Goal: Task Accomplishment & Management: Use online tool/utility

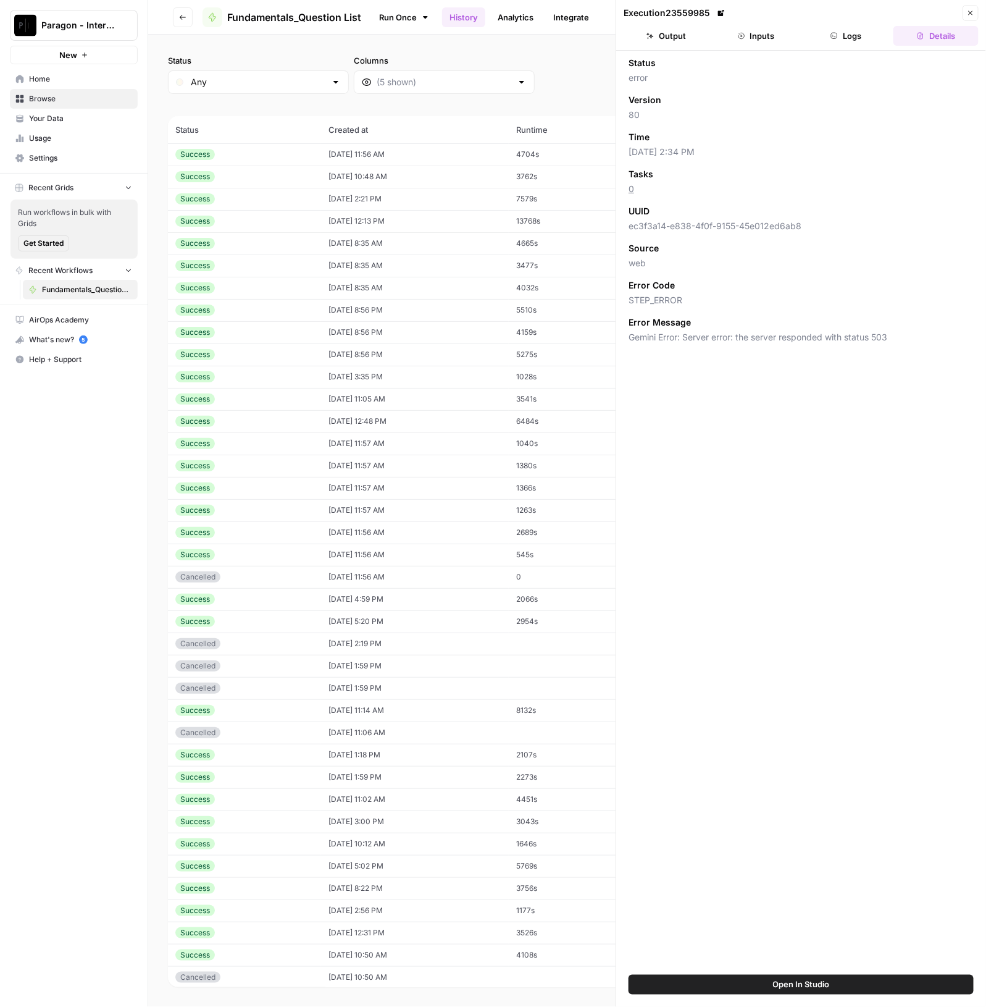
click at [78, 23] on span "Paragon - Internal Usage" at bounding box center [78, 25] width 75 height 12
click at [111, 115] on span "Paragon Intel - Bill / Ty / [PERSON_NAME] R&D" at bounding box center [119, 112] width 163 height 12
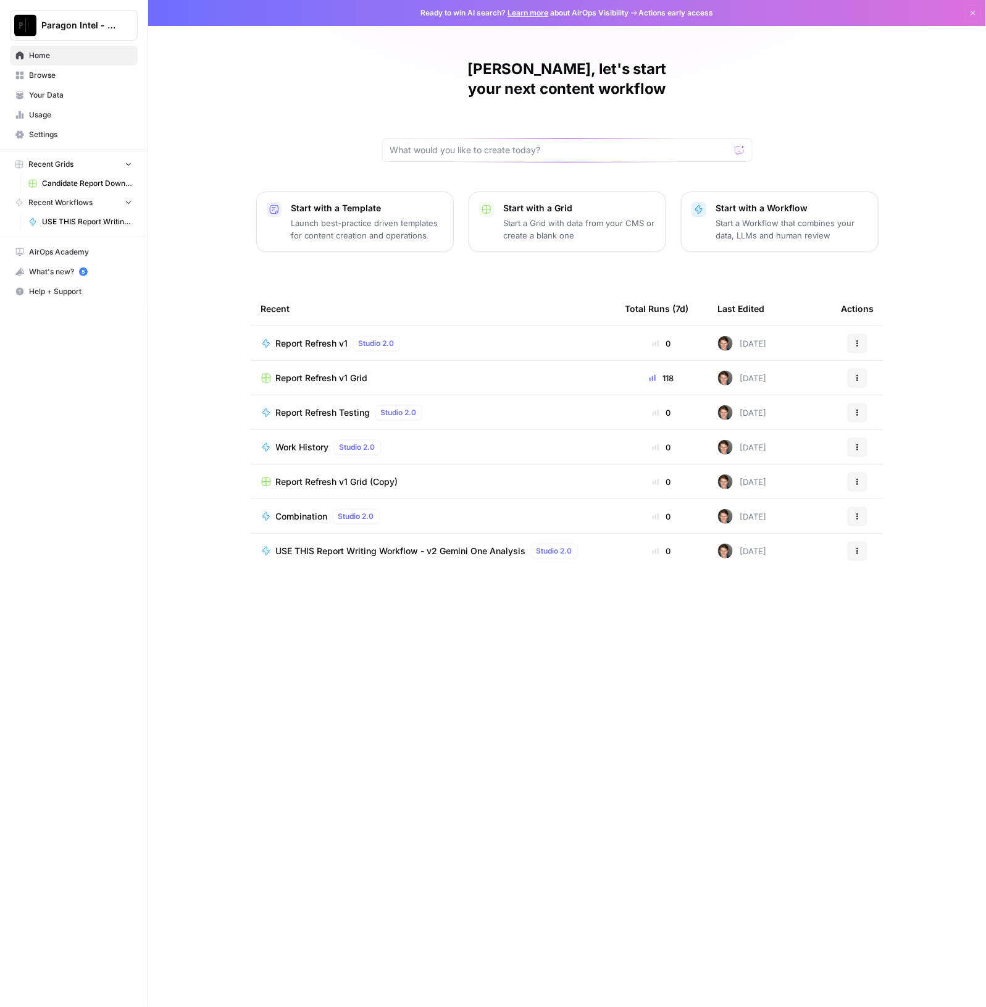
click at [430, 542] on td "USE THIS Report Writing Workflow - v2 Gemini One Analysis Studio 2.0" at bounding box center [433, 551] width 364 height 35
click at [422, 545] on span "USE THIS Report Writing Workflow - v2 Gemini One Analysis" at bounding box center [401, 551] width 250 height 12
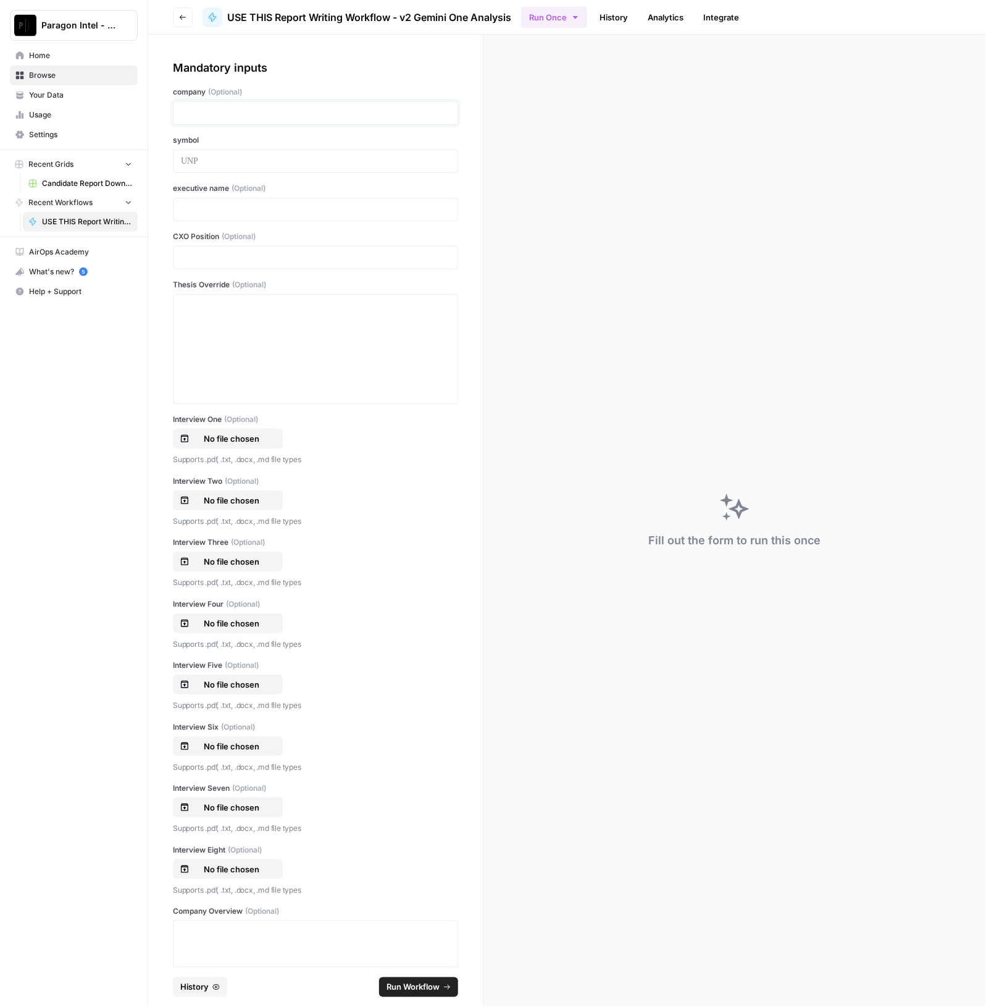
click at [245, 109] on p at bounding box center [315, 113] width 269 height 12
click at [218, 337] on div at bounding box center [315, 349] width 269 height 99
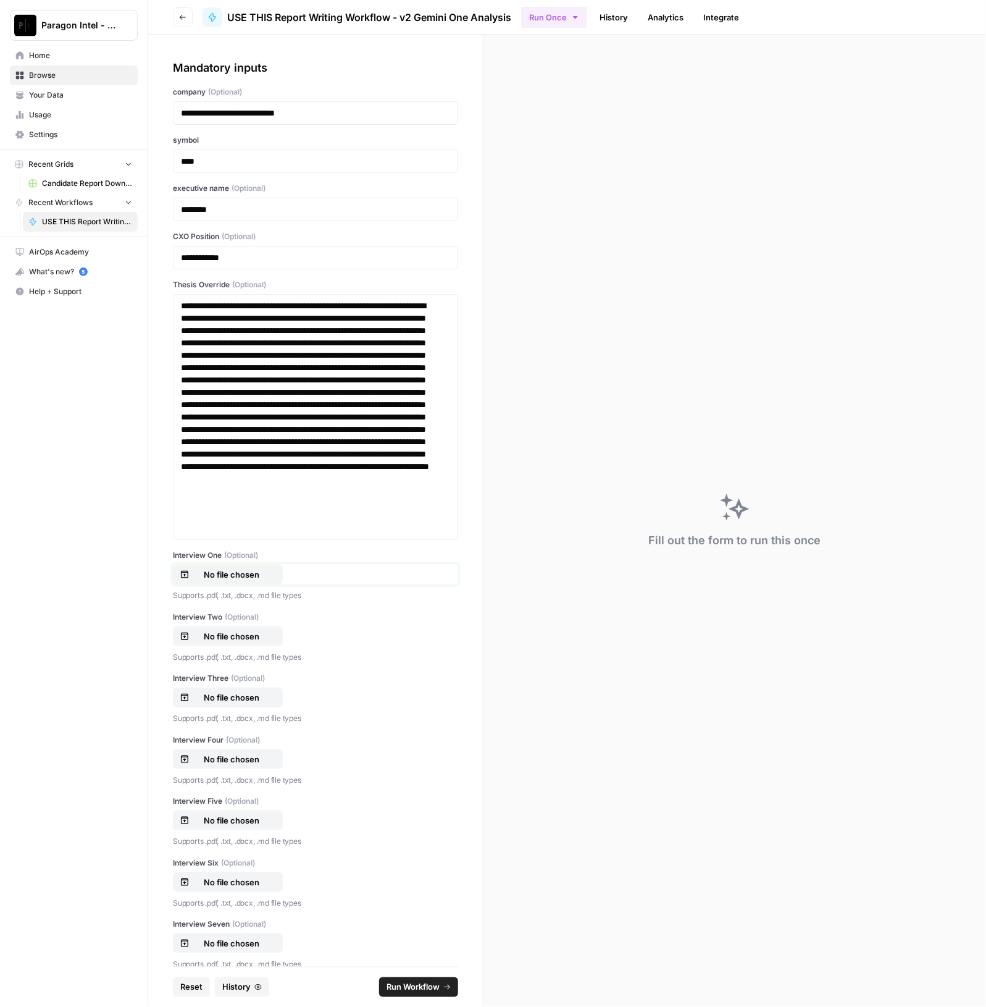
click at [245, 569] on p "No file chosen" at bounding box center [231, 574] width 79 height 12
click at [225, 631] on p "No file chosen" at bounding box center [231, 636] width 79 height 12
click at [215, 684] on div "Interview Three (Optional) No file chosen Supports .pdf, .txt, .docx, .md file …" at bounding box center [315, 699] width 285 height 52
click at [219, 693] on p "No file chosen" at bounding box center [231, 697] width 79 height 12
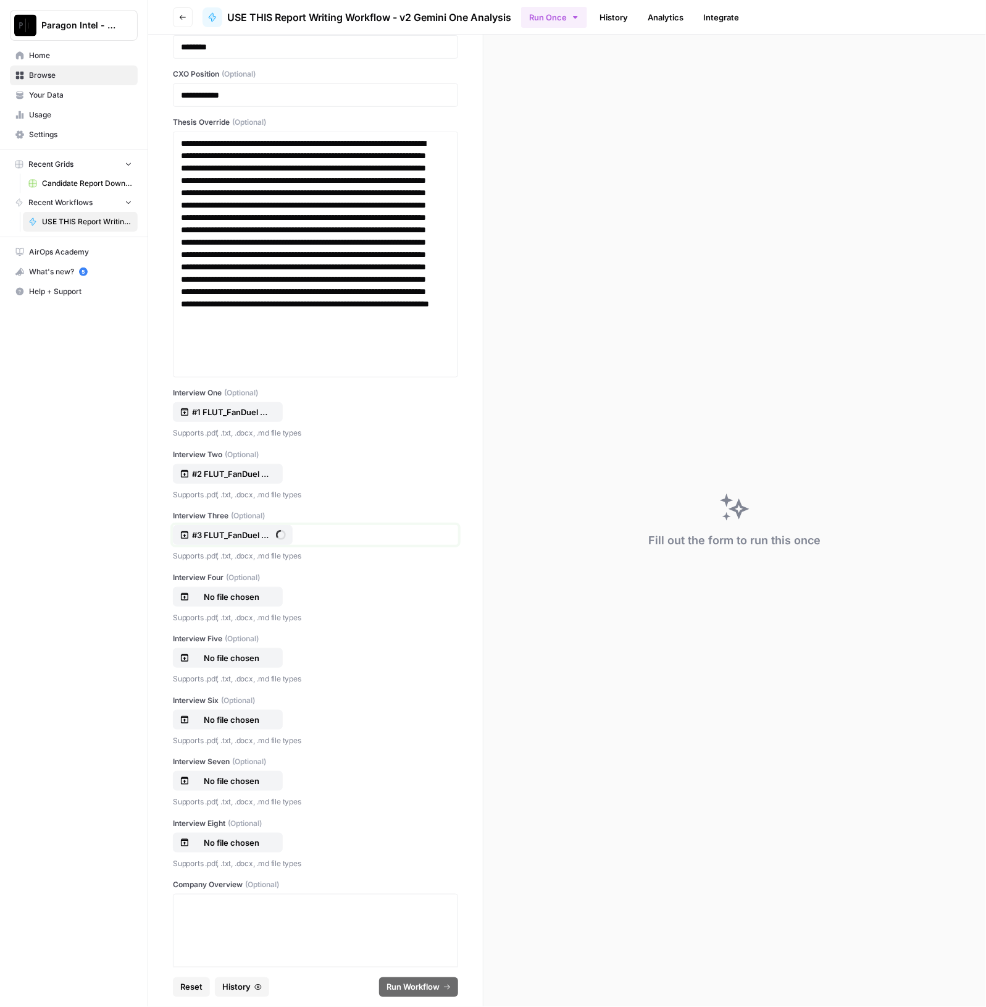
scroll to position [232, 0]
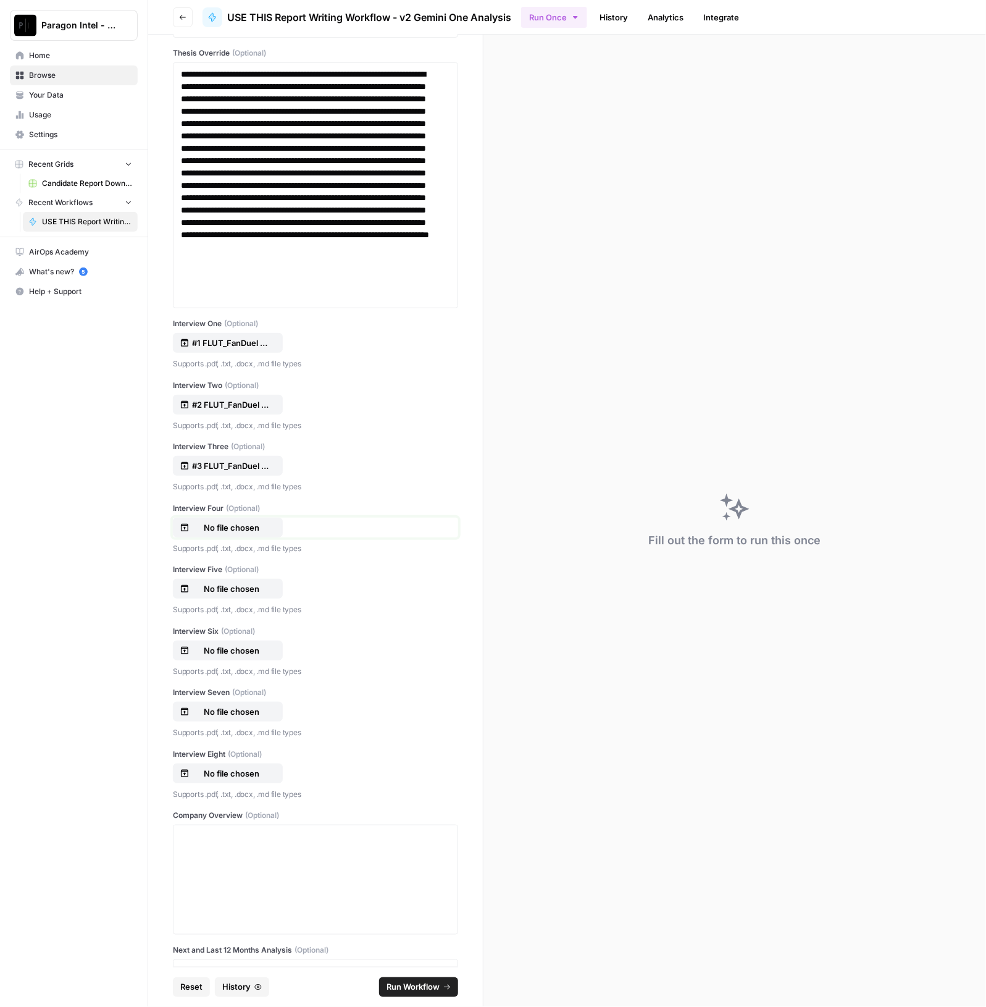
click at [255, 528] on p "No file chosen" at bounding box center [231, 527] width 79 height 12
click at [258, 582] on p "No file chosen" at bounding box center [231, 588] width 79 height 12
click at [231, 646] on p "No file chosen" at bounding box center [231, 650] width 79 height 12
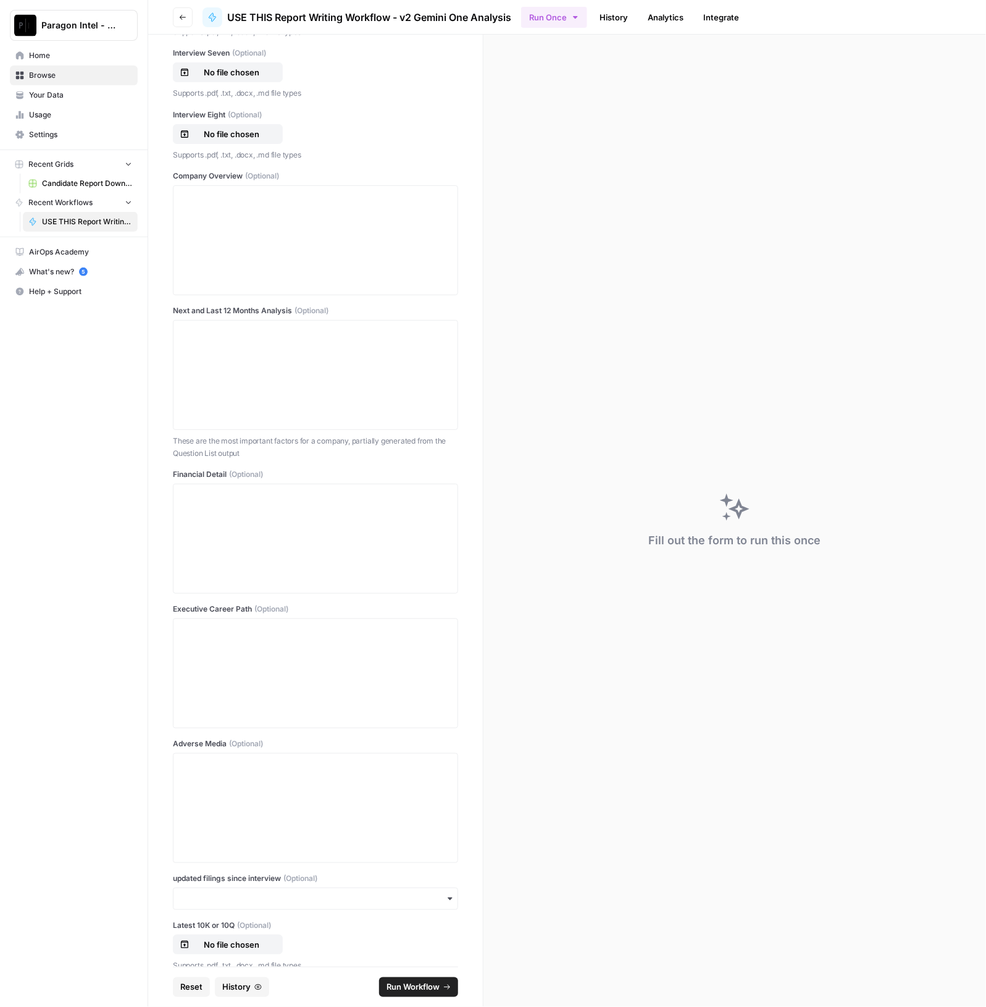
scroll to position [926, 0]
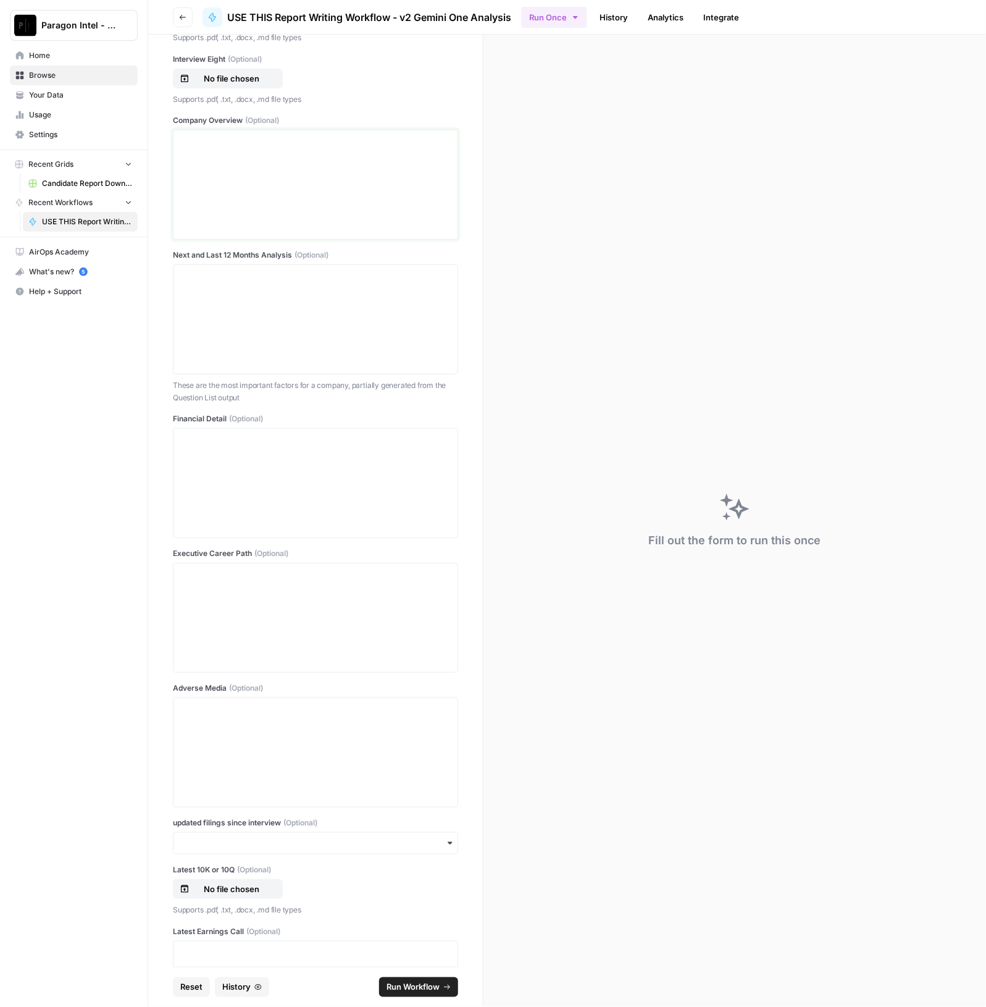
click at [254, 196] on div at bounding box center [315, 184] width 269 height 99
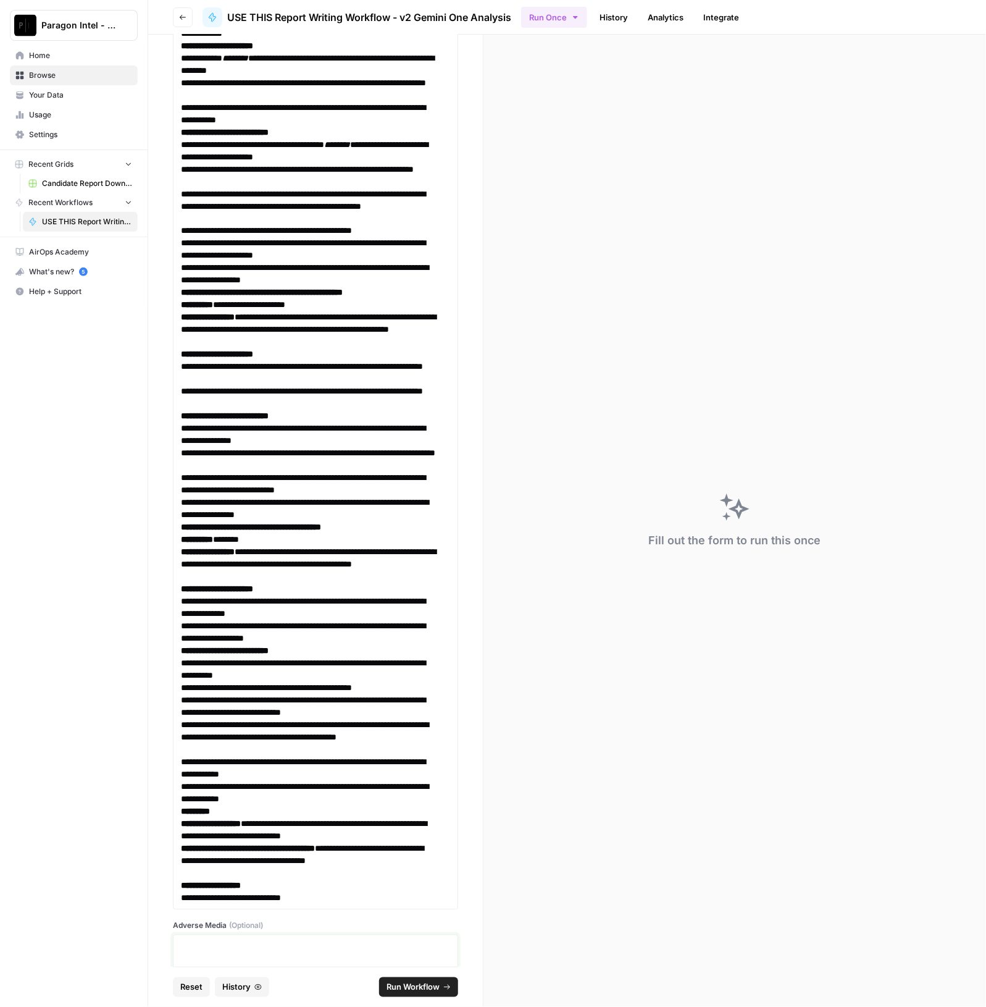
scroll to position [7203, 0]
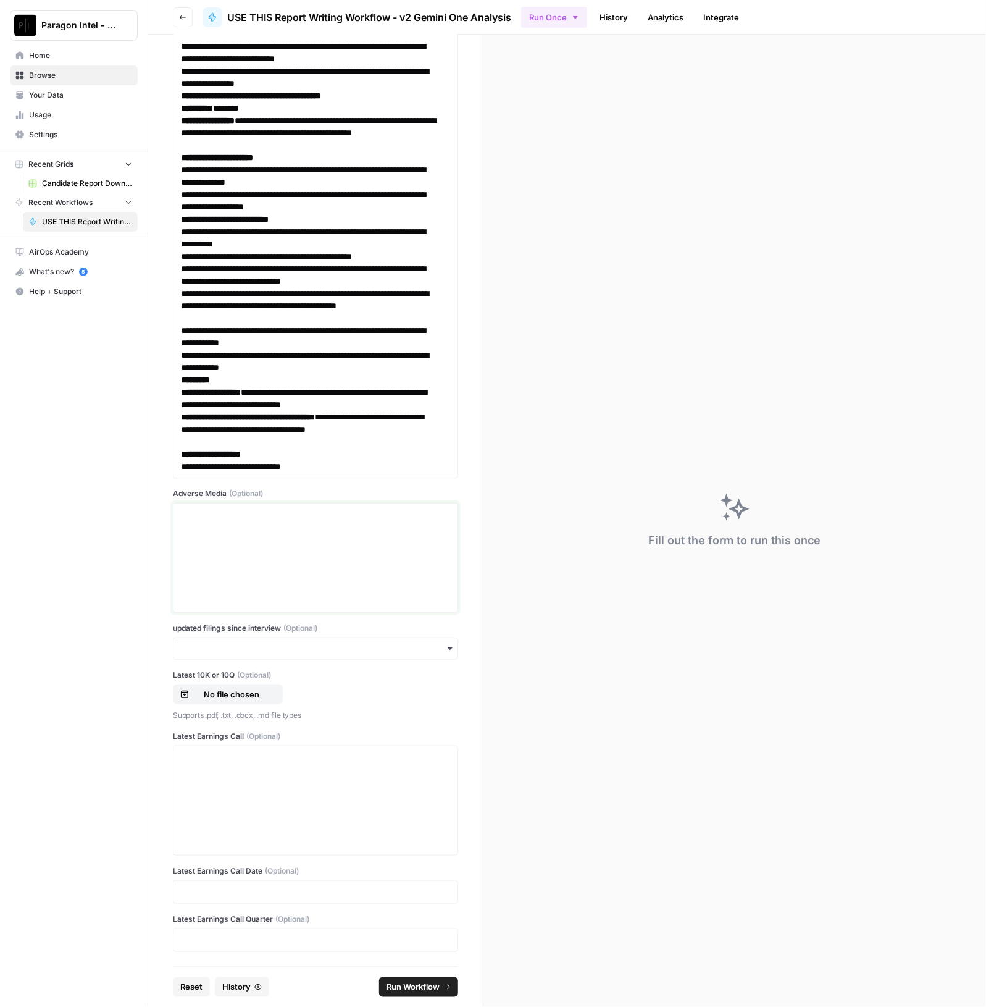
click at [253, 569] on div at bounding box center [315, 557] width 269 height 99
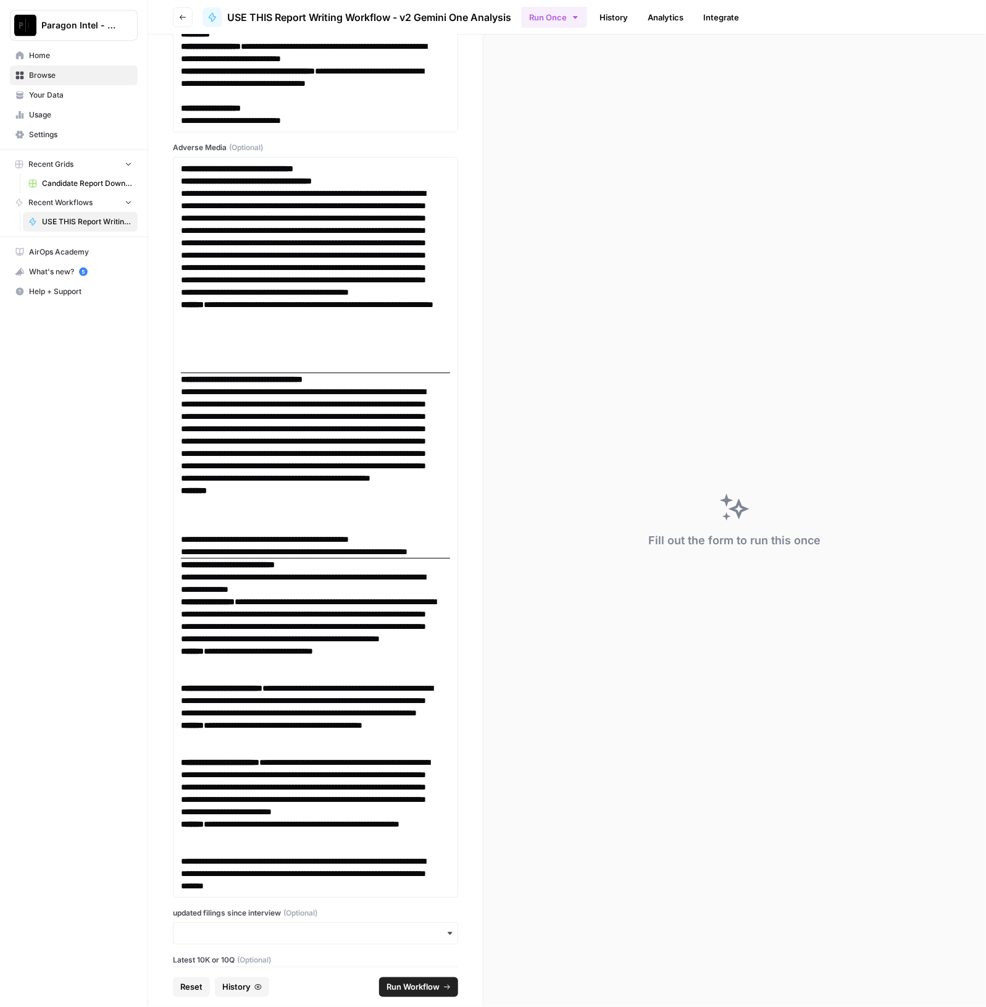
scroll to position [7846, 0]
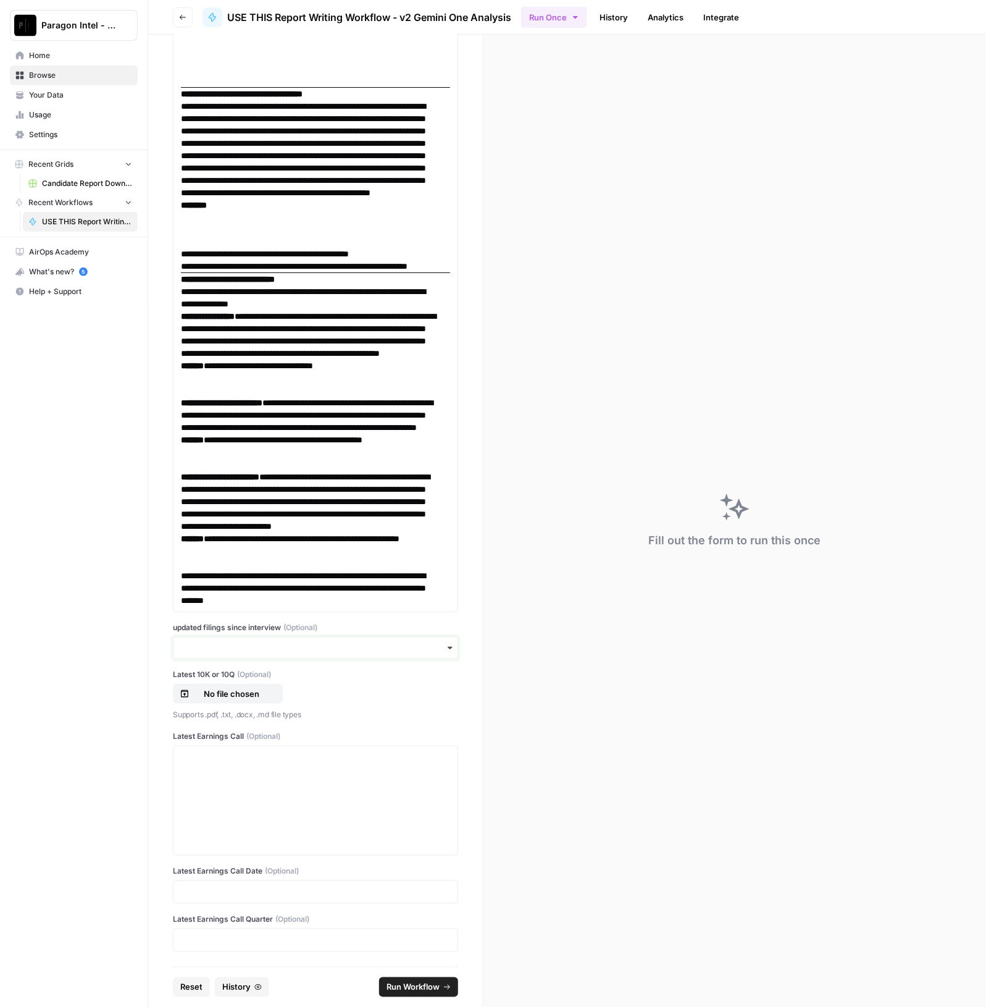
click at [306, 653] on input "updated filings since interview (Optional)" at bounding box center [315, 648] width 269 height 12
click at [217, 687] on div "yes" at bounding box center [310, 682] width 272 height 23
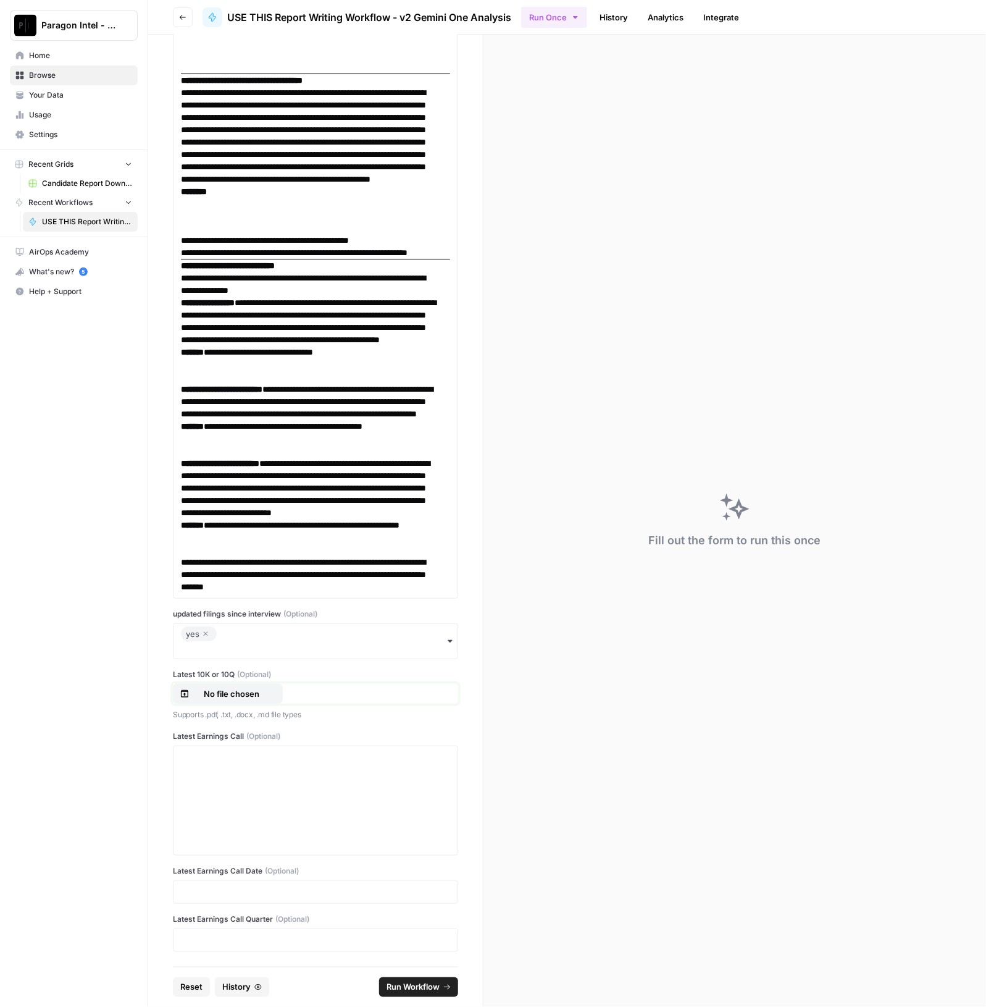
click at [243, 703] on button "No file chosen" at bounding box center [228, 694] width 110 height 20
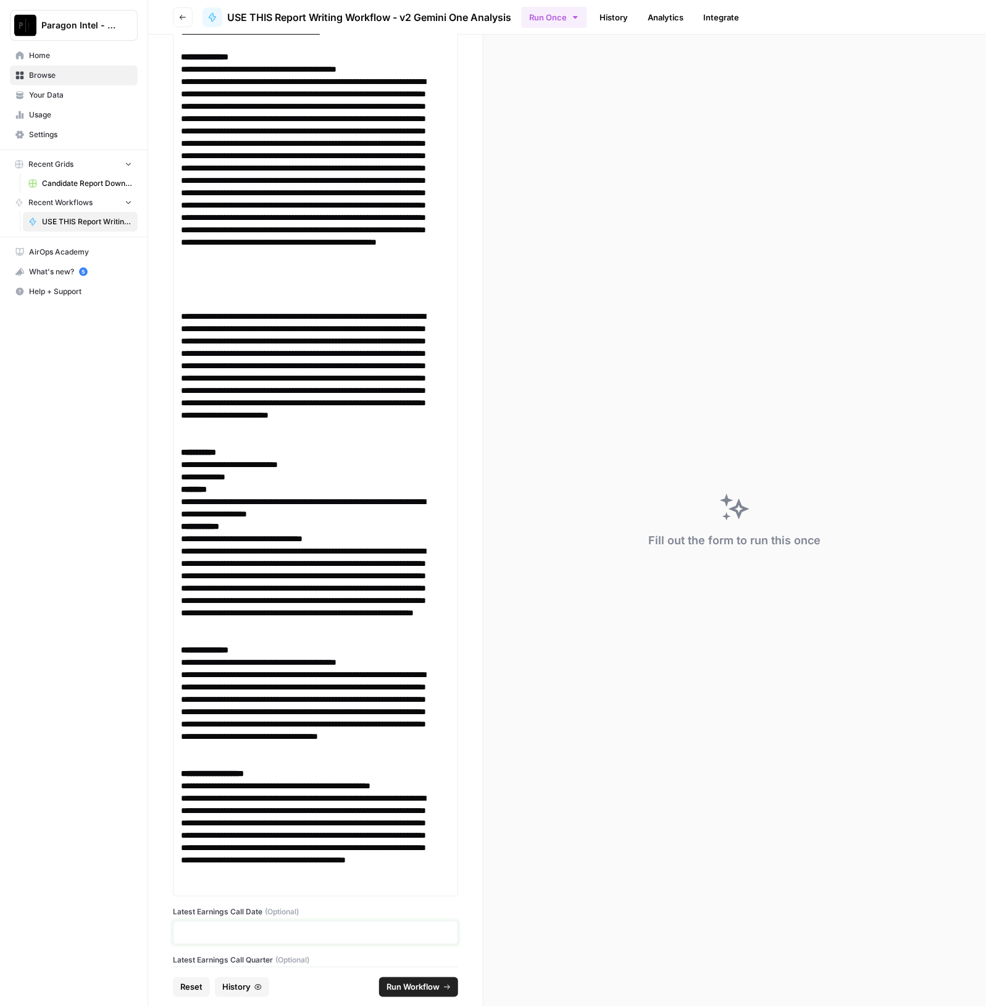
scroll to position [19544, 0]
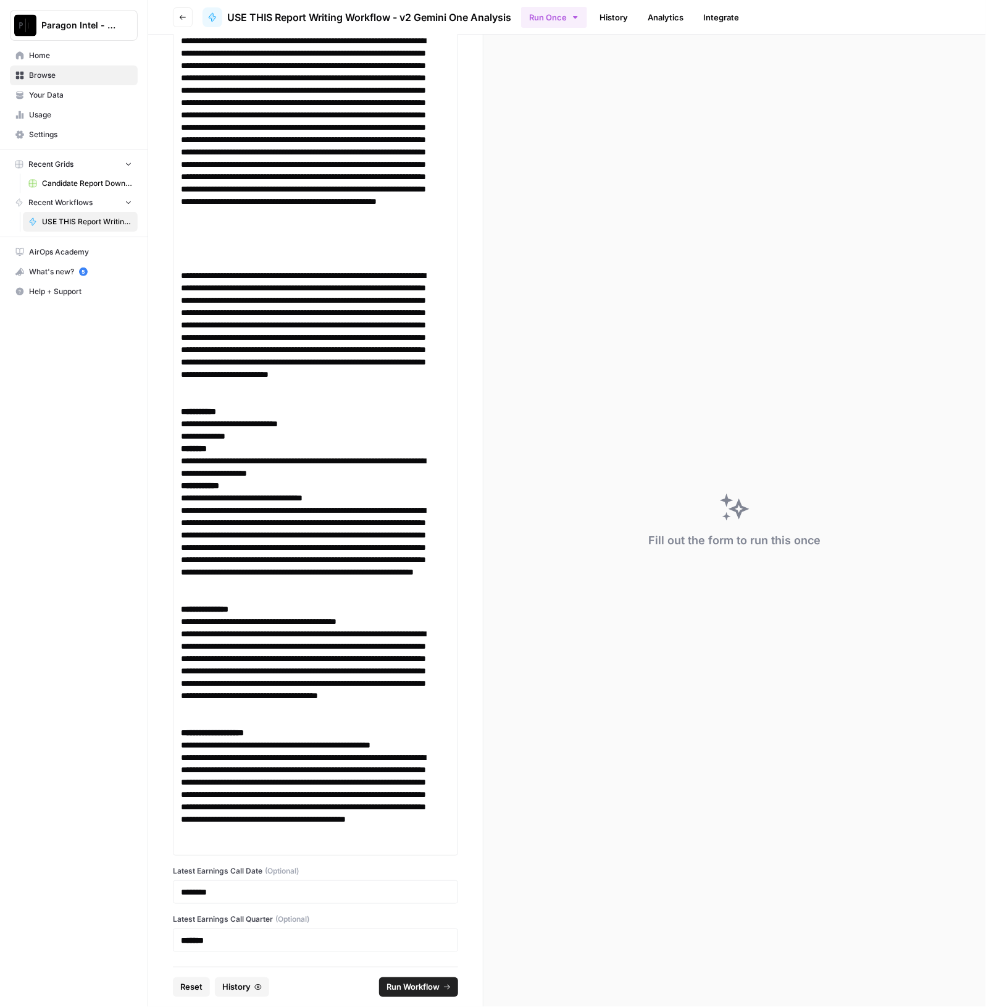
click button "Run Workflow" at bounding box center [418, 987] width 79 height 20
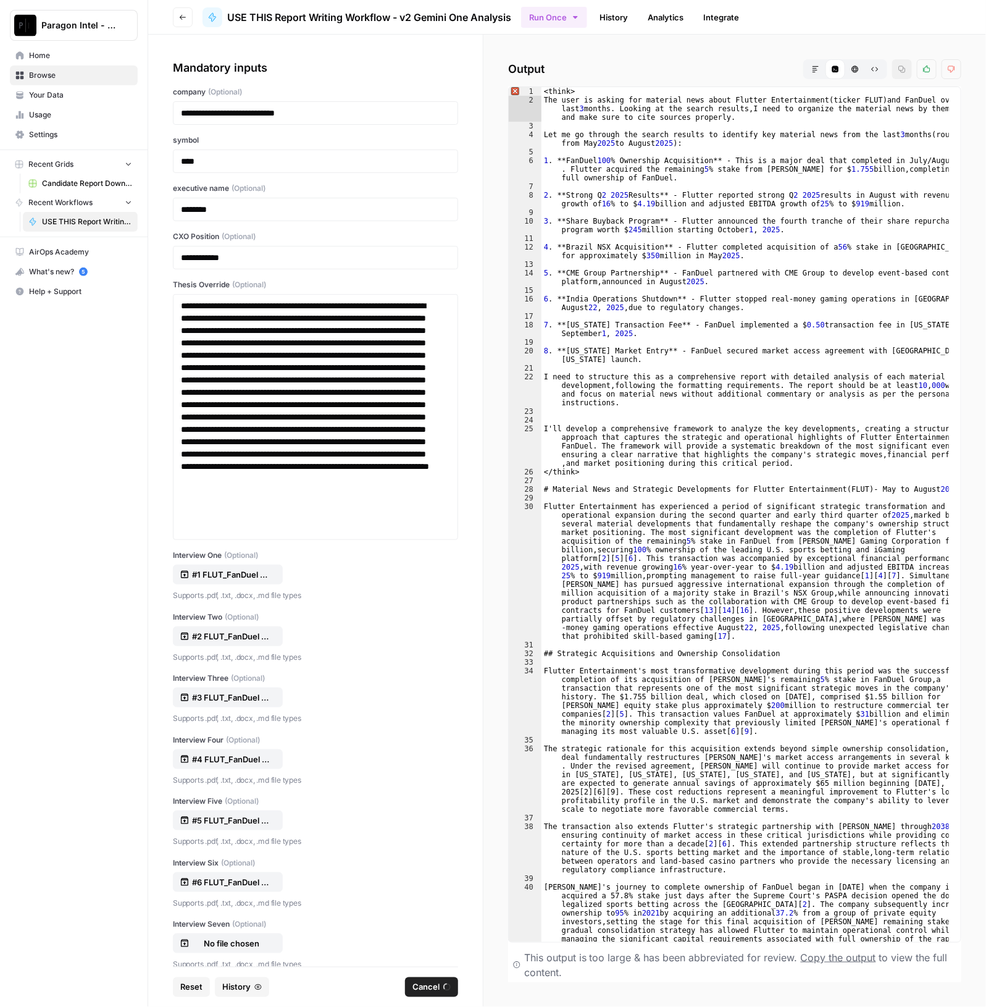
scroll to position [19544, 0]
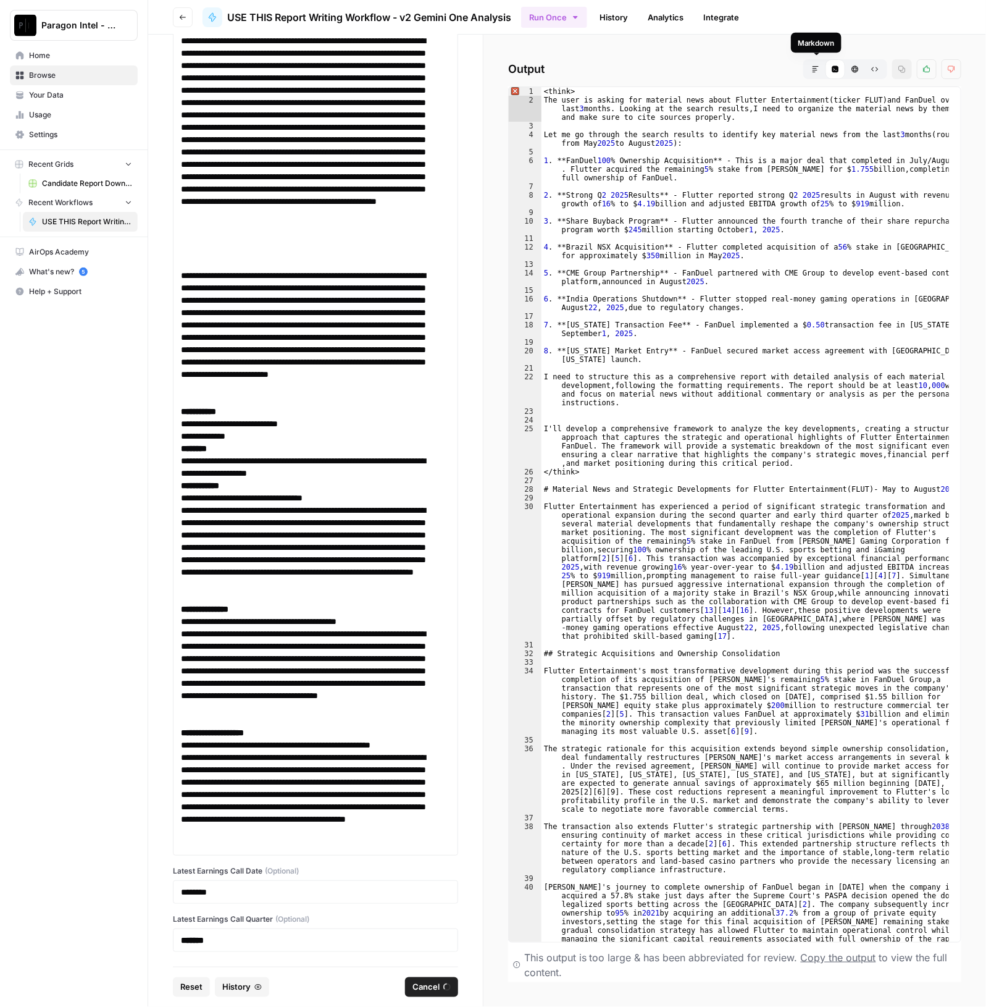
click at [815, 64] on button "Markdown" at bounding box center [816, 69] width 20 height 20
